Goal: Information Seeking & Learning: Learn about a topic

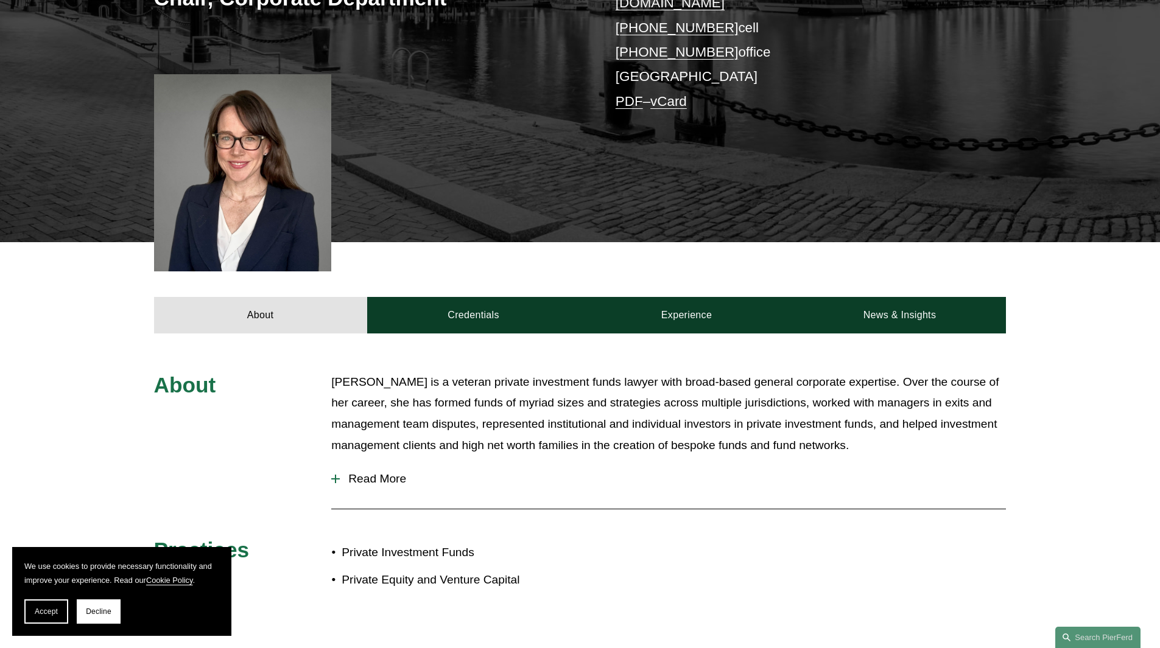
scroll to position [365, 0]
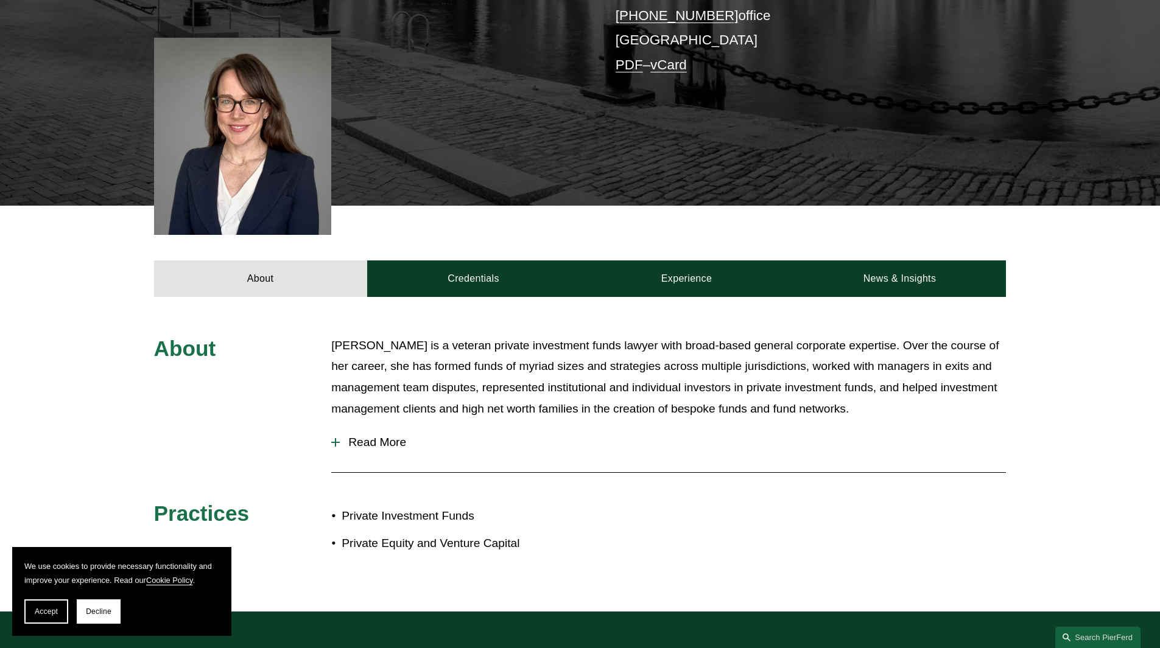
click at [332, 438] on div at bounding box center [335, 442] width 9 height 9
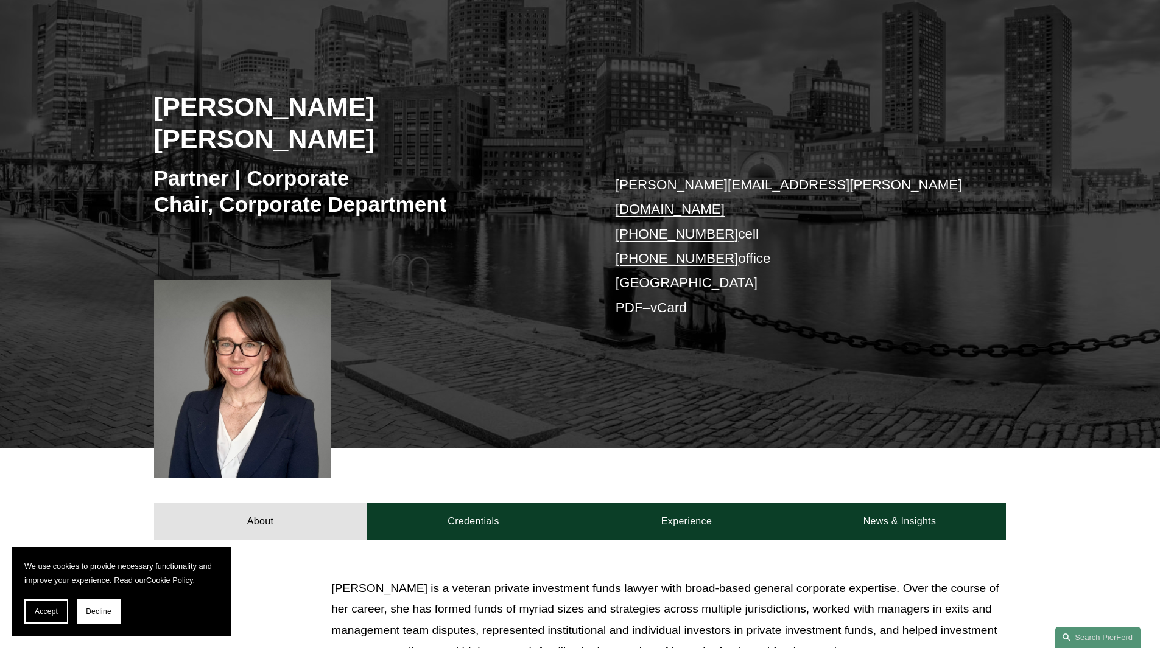
scroll to position [122, 0]
click at [692, 453] on div "About Credentials Experience News & Insights" at bounding box center [580, 494] width 1160 height 91
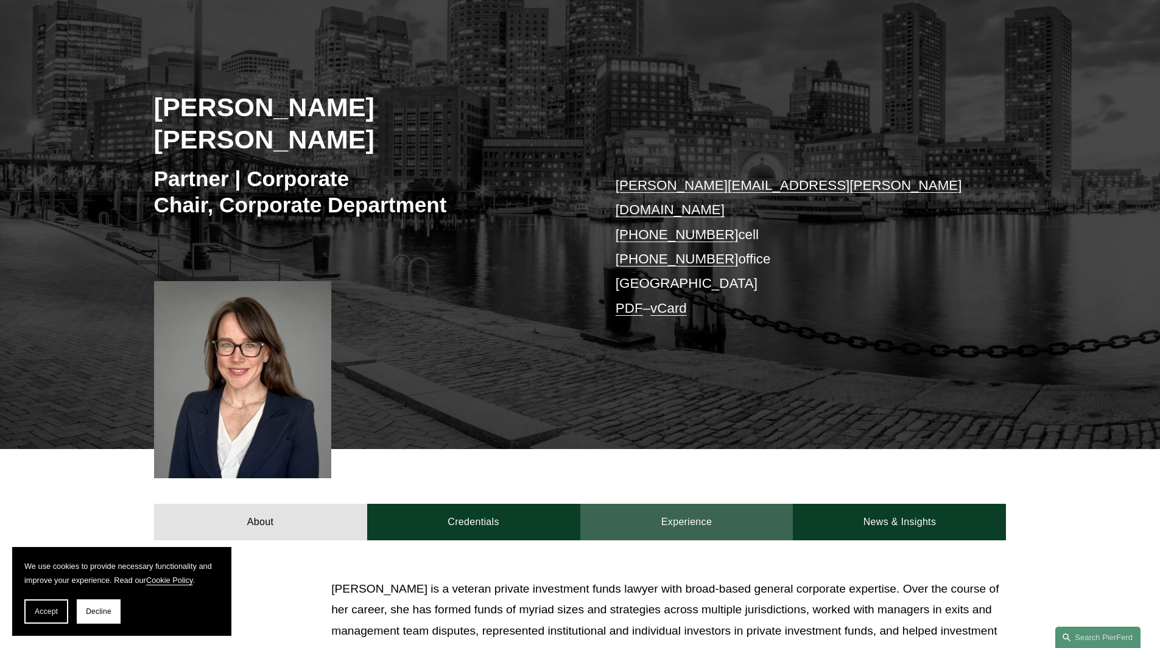
click at [684, 504] on link "Experience" at bounding box center [686, 522] width 213 height 37
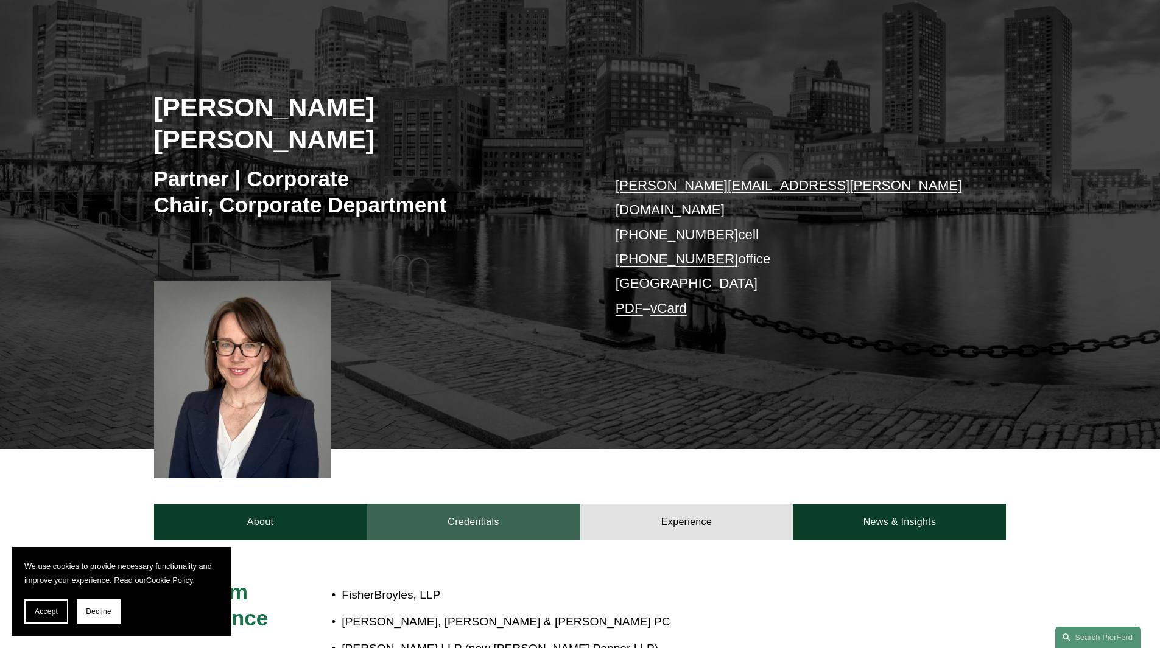
click at [516, 504] on link "Credentials" at bounding box center [473, 522] width 213 height 37
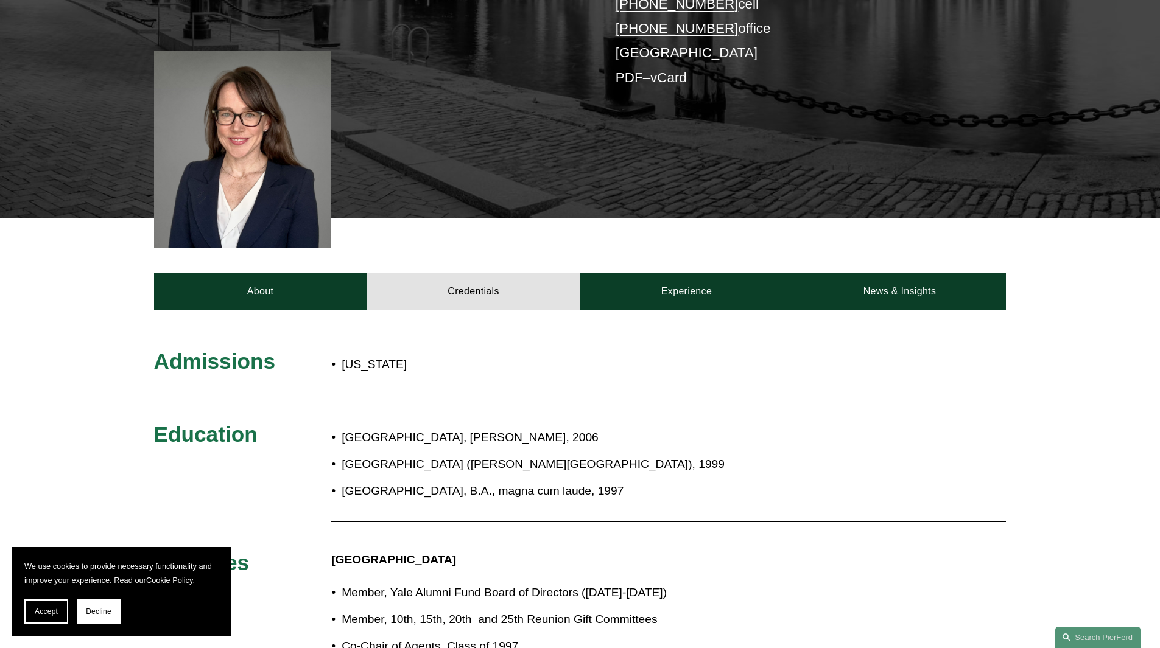
scroll to position [365, 0]
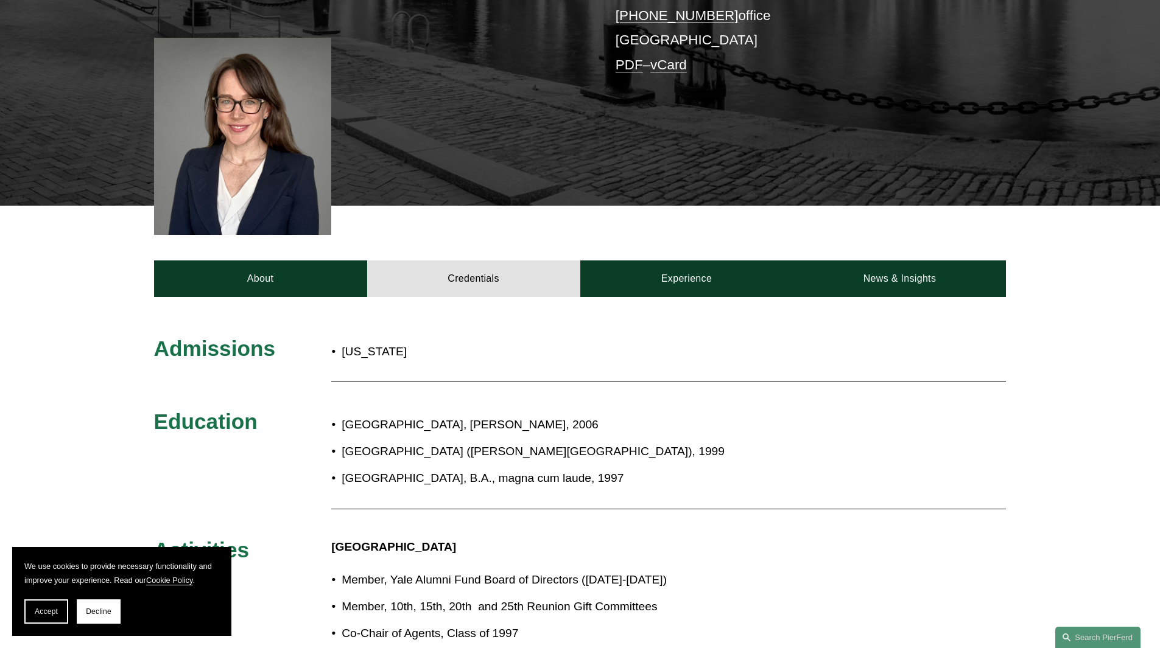
click at [396, 441] on p "[GEOGRAPHIC_DATA] ([PERSON_NAME][GEOGRAPHIC_DATA]), 1999" at bounding box center [621, 451] width 558 height 21
click at [398, 441] on p "[GEOGRAPHIC_DATA] ([PERSON_NAME][GEOGRAPHIC_DATA]), 1999" at bounding box center [621, 451] width 558 height 21
click at [388, 418] on ul "[GEOGRAPHIC_DATA], [PERSON_NAME], 2006 [GEOGRAPHIC_DATA] ([PERSON_NAME][GEOGRAP…" at bounding box center [615, 452] width 568 height 75
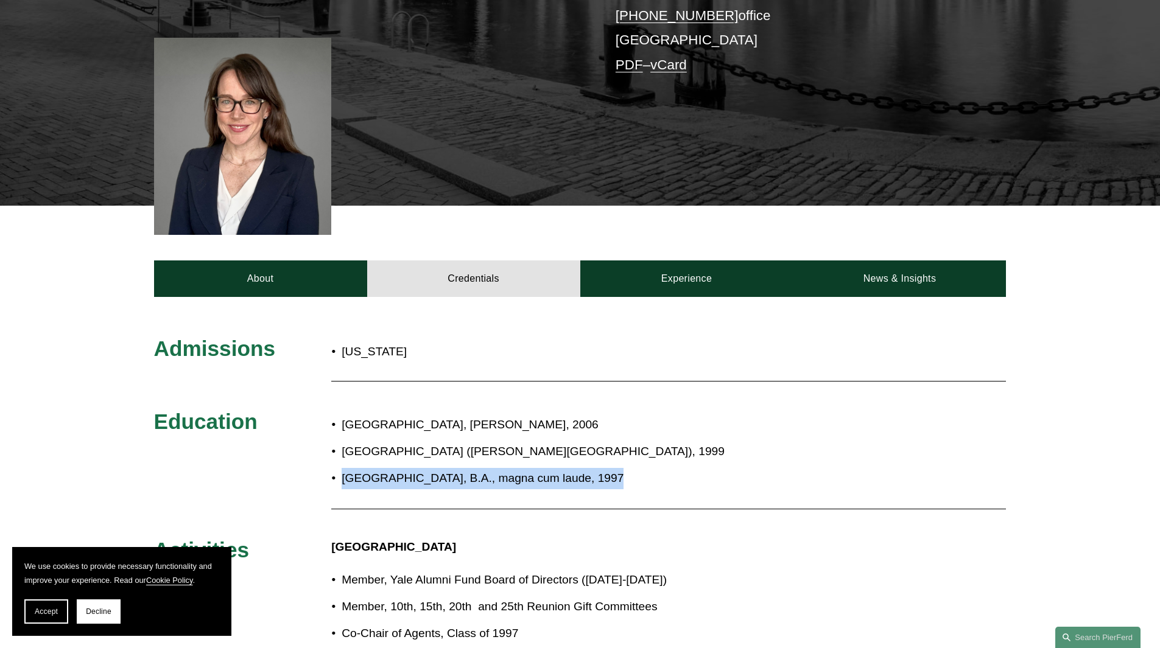
click at [388, 418] on ul "[GEOGRAPHIC_DATA], [PERSON_NAME], 2006 [GEOGRAPHIC_DATA] ([PERSON_NAME][GEOGRAP…" at bounding box center [615, 452] width 568 height 75
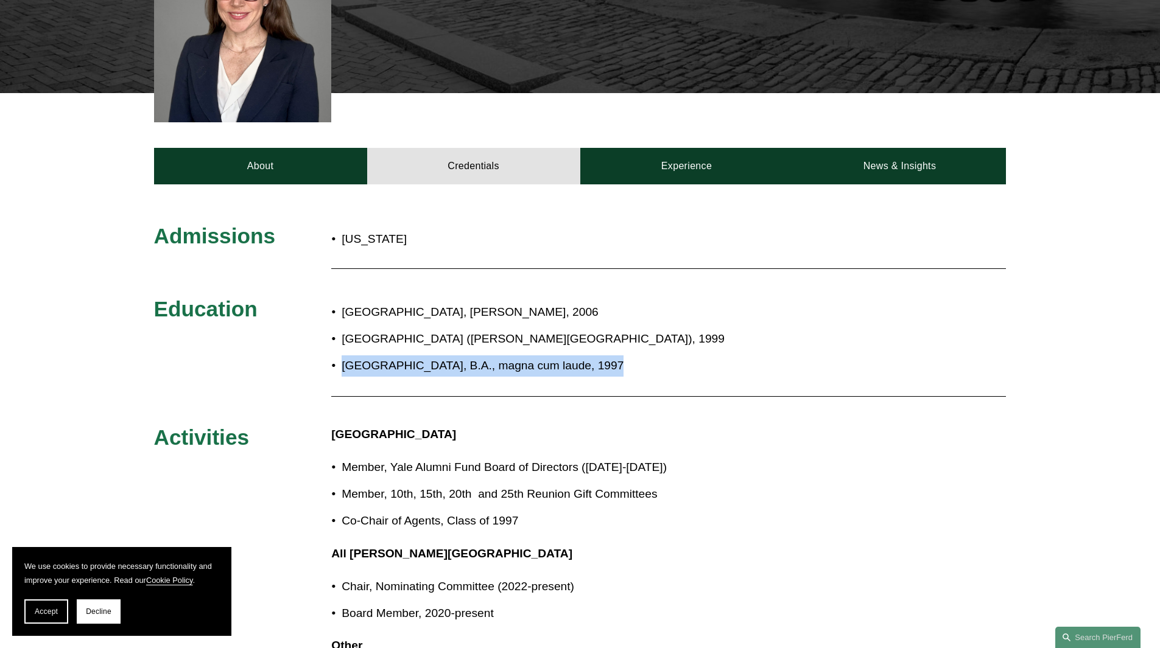
scroll to position [487, 0]
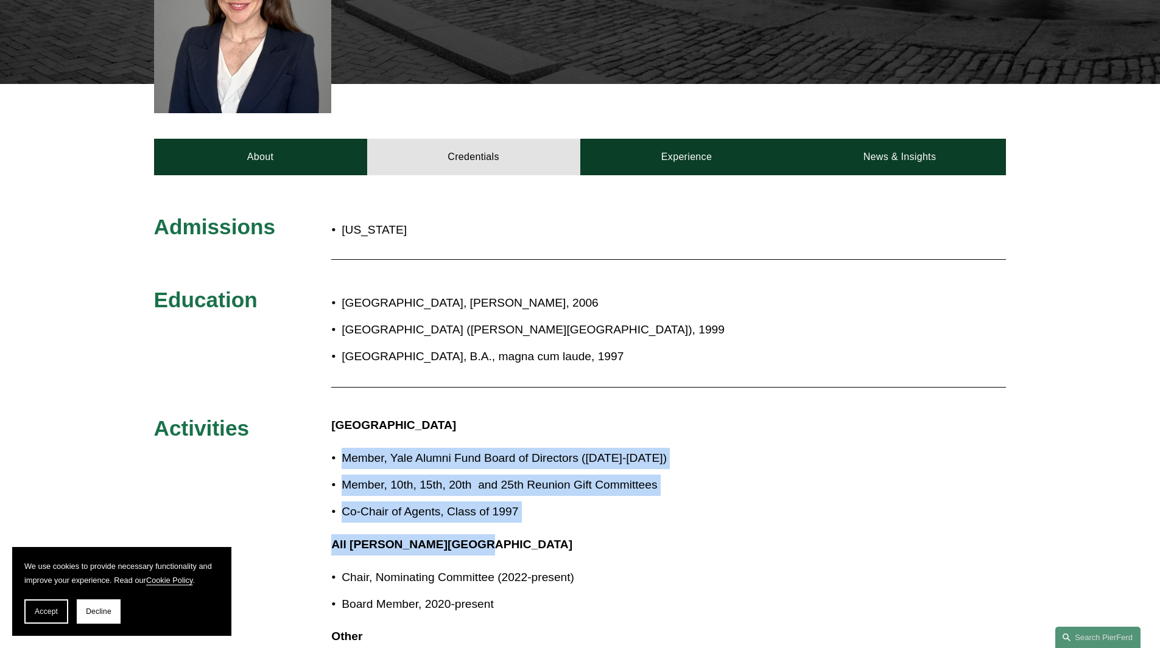
drag, startPoint x: 559, startPoint y: 486, endPoint x: 334, endPoint y: 410, distance: 237.8
click at [334, 415] on div "Yale University Member, Yale Alumni Fund Board of Directors ([DATE]-[DATE]) Mem…" at bounding box center [615, 547] width 568 height 265
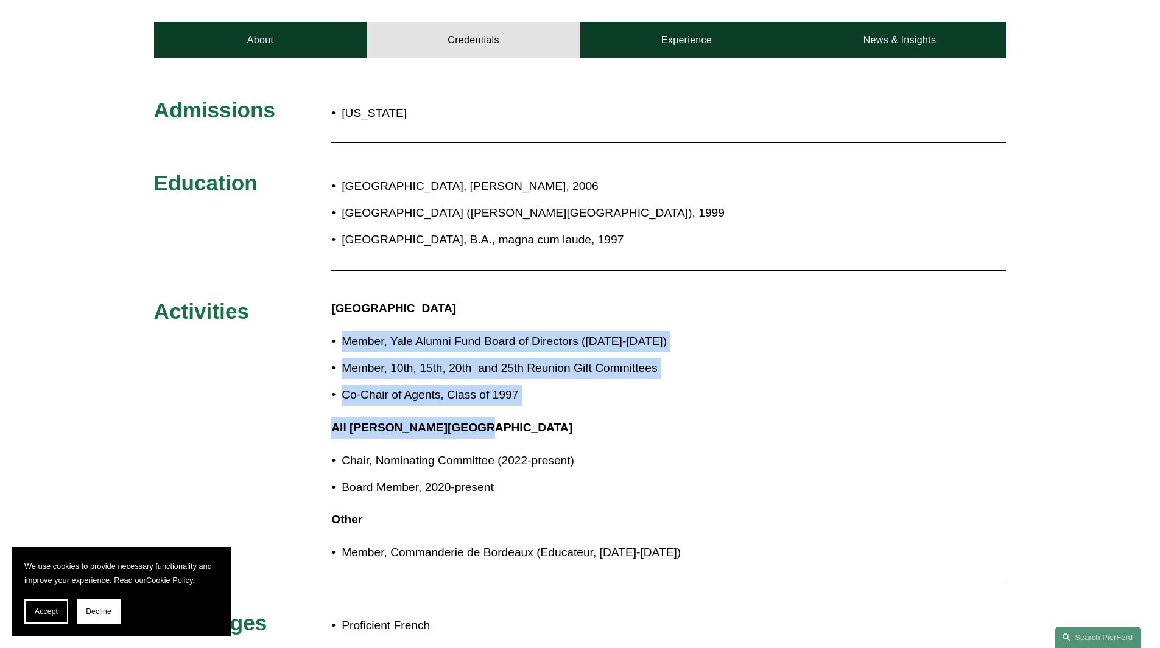
scroll to position [609, 0]
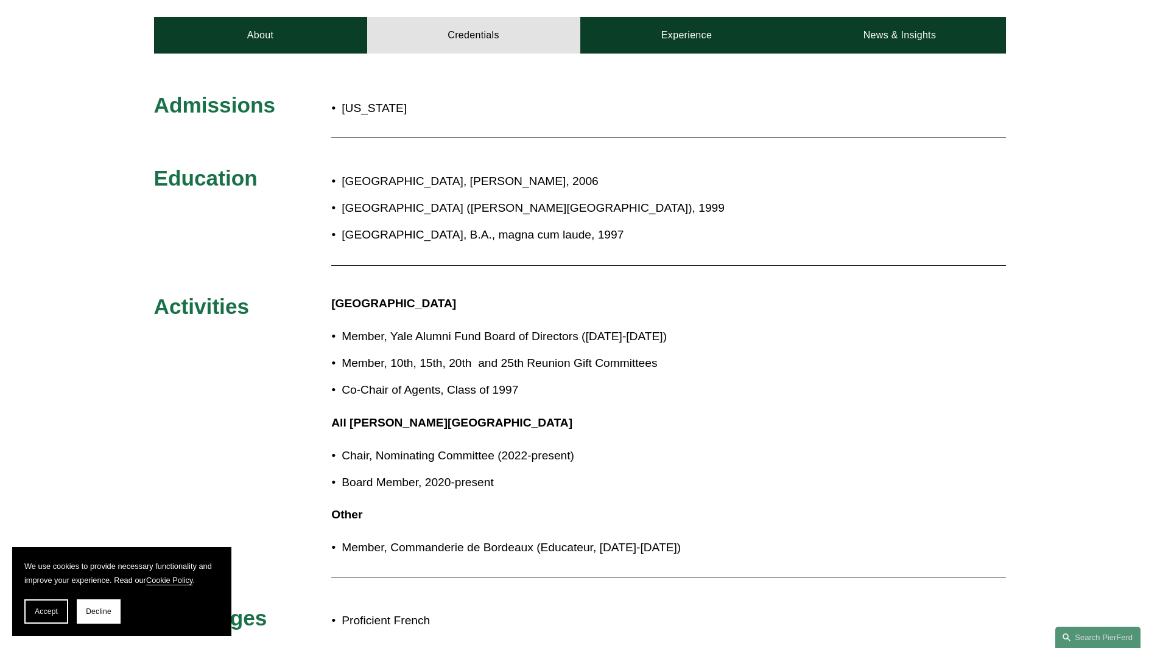
click at [425, 472] on p "Board Member, 2020-present" at bounding box center [621, 482] width 558 height 21
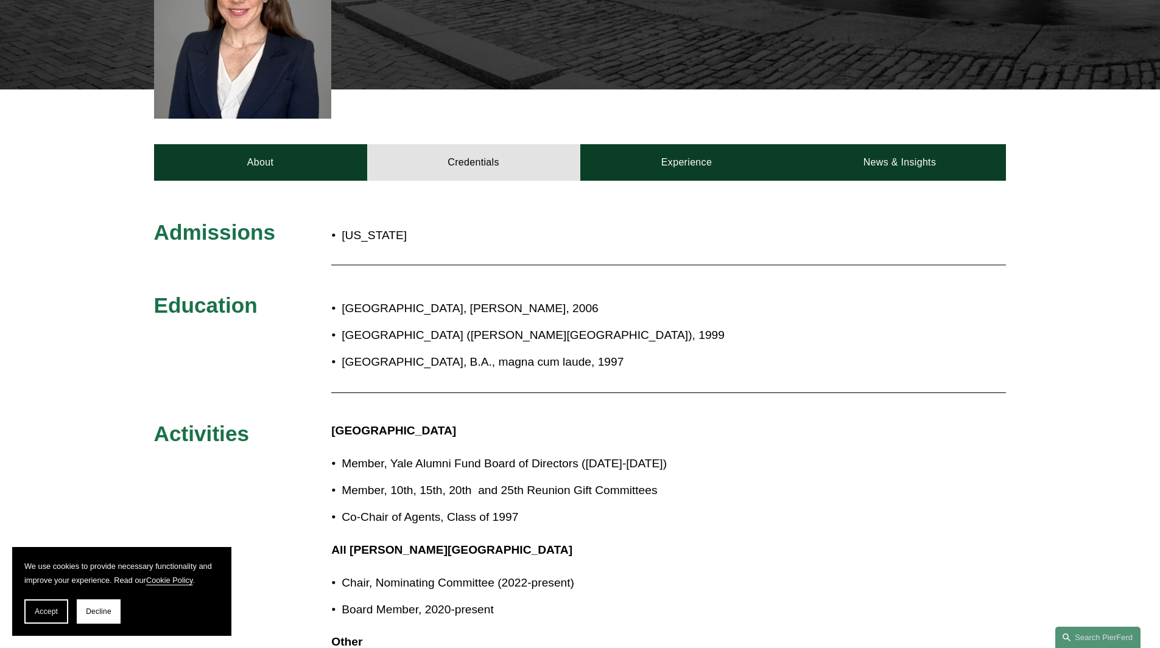
scroll to position [365, 0]
